Goal: Task Accomplishment & Management: Use online tool/utility

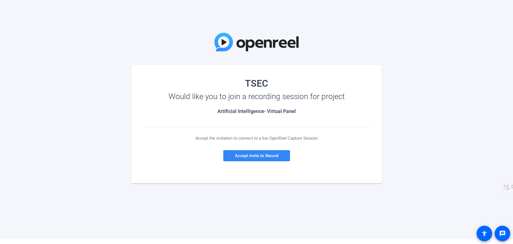
click at [248, 153] on span at bounding box center [256, 155] width 67 height 13
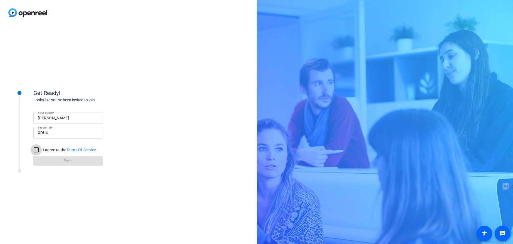
click at [33, 151] on input "I agree to the Terms Of Service" at bounding box center [36, 150] width 11 height 11
checkbox input "true"
click at [49, 164] on span at bounding box center [67, 160] width 69 height 13
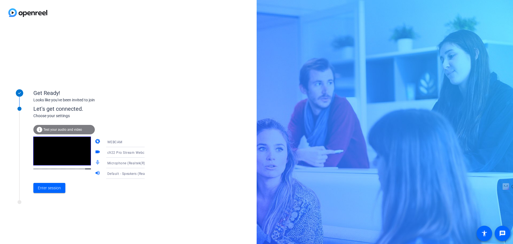
click at [73, 130] on span "Test your audio and video" at bounding box center [62, 130] width 39 height 4
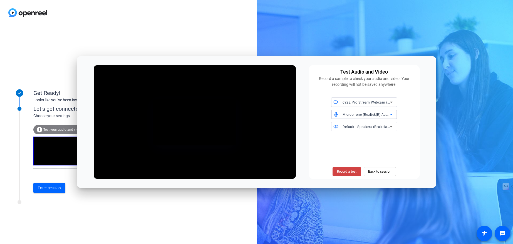
click at [369, 116] on span "Microphone (Realtek(R) Audio)" at bounding box center [367, 114] width 50 height 4
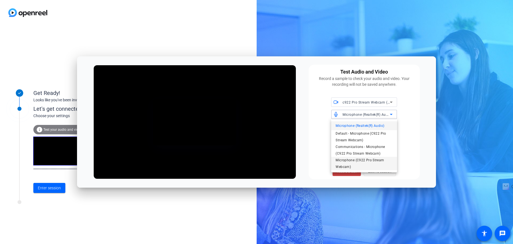
click at [352, 164] on span "Microphone (C922 Pro Stream Webcam)" at bounding box center [363, 163] width 57 height 13
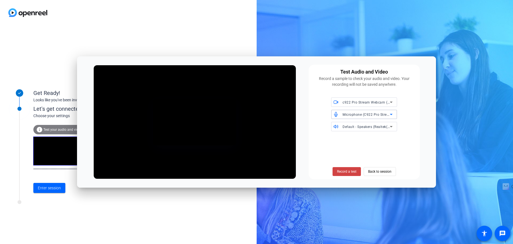
click at [362, 129] on span "Default - Speakers (Realtek(R) Audio)" at bounding box center [372, 127] width 60 height 4
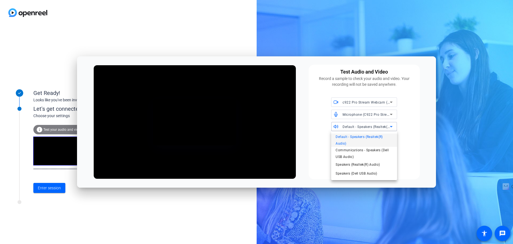
click at [362, 139] on span "Default - Speakers (Realtek(R) Audio)" at bounding box center [363, 140] width 57 height 13
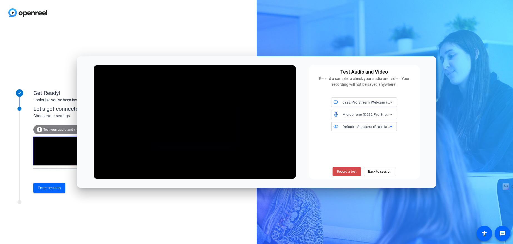
click at [352, 168] on span at bounding box center [346, 171] width 28 height 13
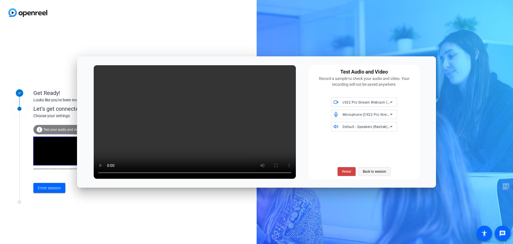
click at [377, 172] on span "Back to session" at bounding box center [374, 171] width 23 height 11
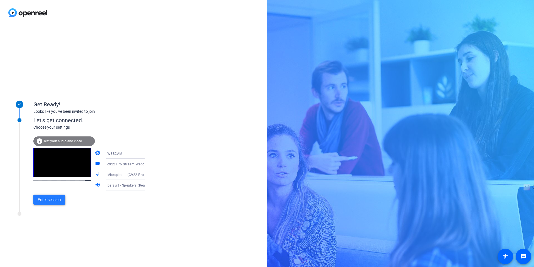
click at [61, 195] on span at bounding box center [49, 199] width 32 height 13
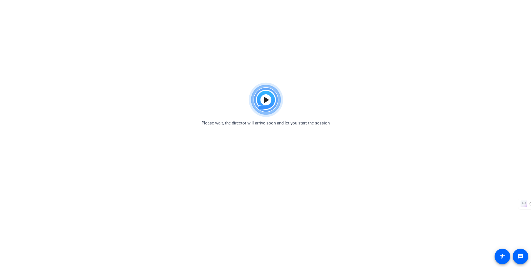
click at [267, 100] on img at bounding box center [265, 100] width 41 height 40
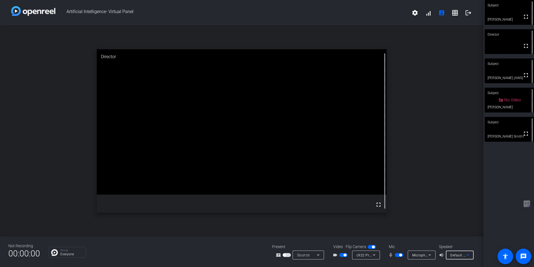
click at [457, 256] on span "Default - Speakers (Realtek(R) Audio)" at bounding box center [480, 254] width 60 height 4
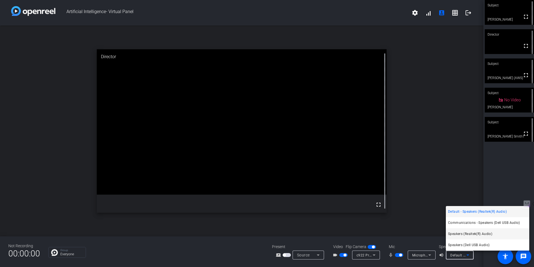
click at [464, 234] on span "Speakers (Realtek(R) Audio)" at bounding box center [470, 233] width 44 height 7
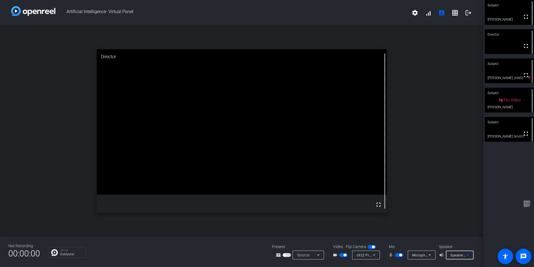
click at [423, 255] on span "Microphone (C922 Pro Stream Webcam)" at bounding box center [445, 254] width 66 height 4
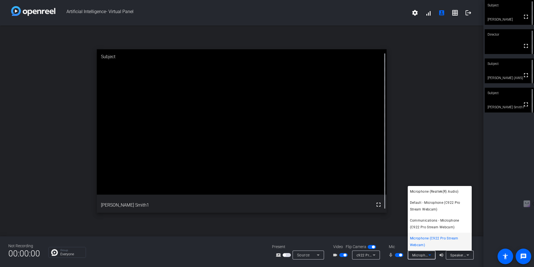
click at [315, 253] on div at bounding box center [267, 133] width 534 height 267
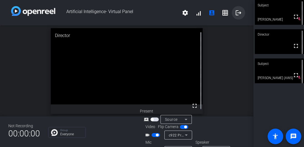
drag, startPoint x: 235, startPoint y: 15, endPoint x: 235, endPoint y: 12, distance: 3.2
click at [235, 15] on mat-icon "logout" at bounding box center [238, 12] width 7 height 7
click at [235, 13] on mat-icon "logout" at bounding box center [238, 12] width 7 height 7
